Goal: Obtain resource: Download file/media

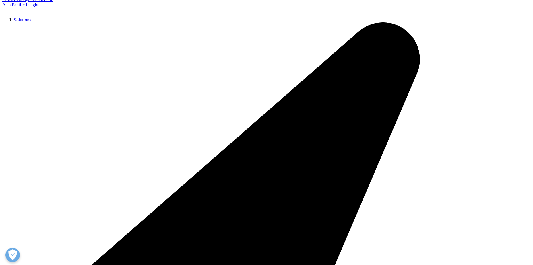
scroll to position [119, 0]
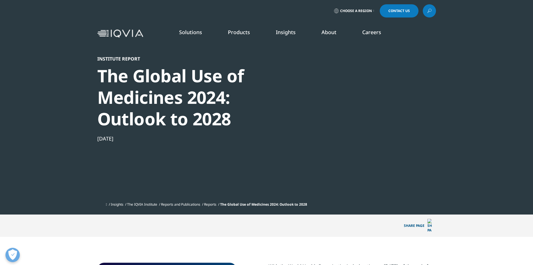
click at [216, 203] on link "Reports" at bounding box center [210, 204] width 12 height 5
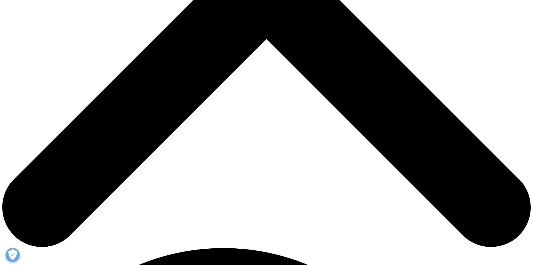
scroll to position [290, 0]
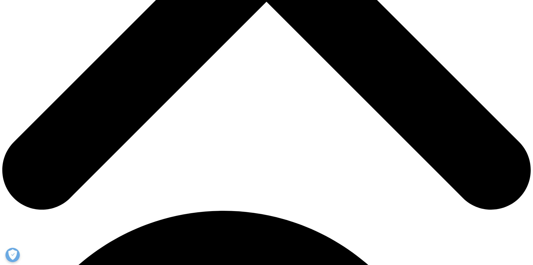
scroll to position [327, 0]
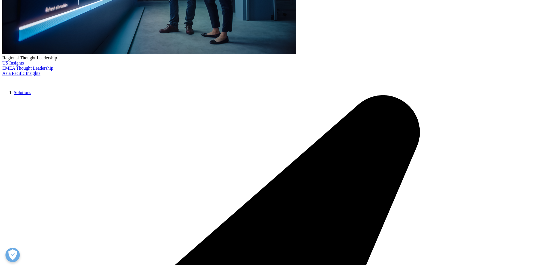
scroll to position [212, 0]
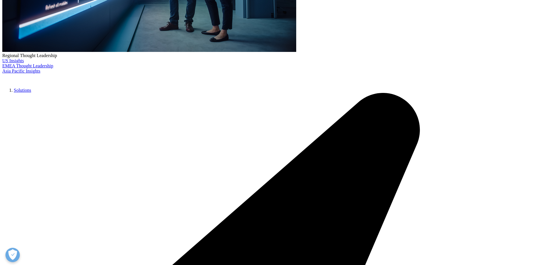
type input "Nakashima"
type input "ｑ"
type input "Wataru"
type input "ｗ"
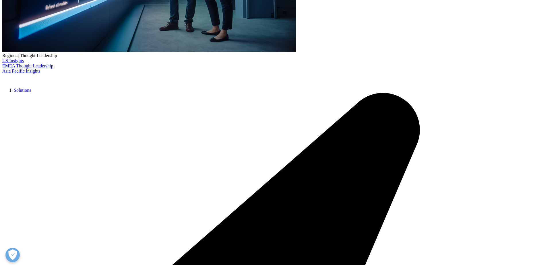
scroll to position [0, 23]
type input "wnakashima@tohmatsu.co.jp"
type input "audit and assuarance"
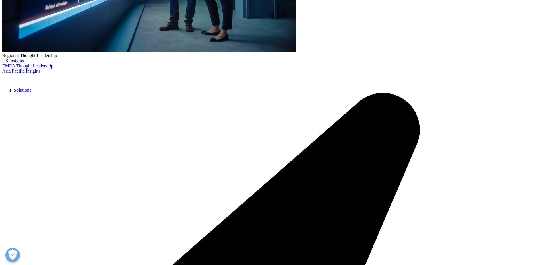
type input "Deloitte Touch Tohmatsu.llc"
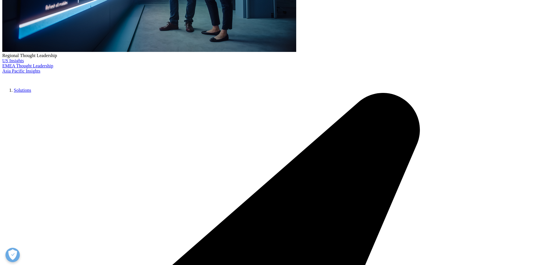
select select "[GEOGRAPHIC_DATA]"
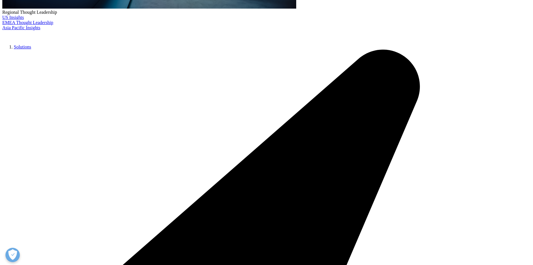
scroll to position [257, 0]
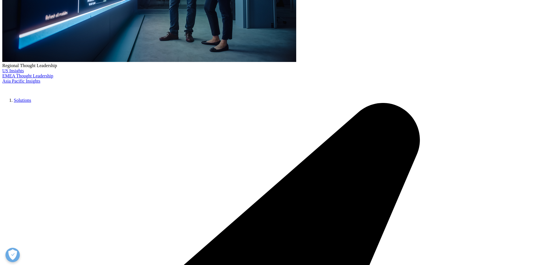
scroll to position [201, 0]
